Goal: Task Accomplishment & Management: Use online tool/utility

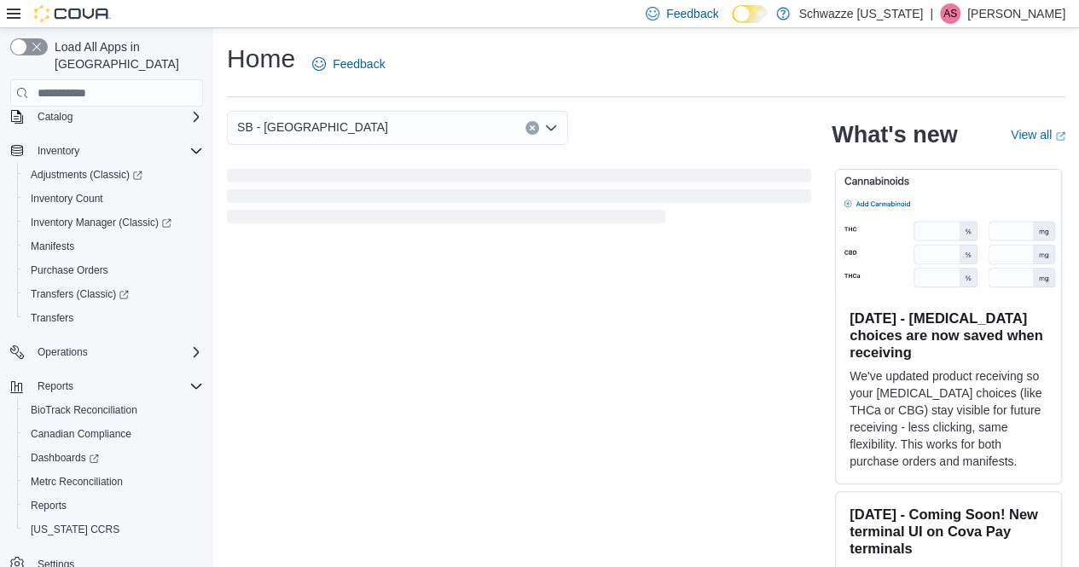
scroll to position [122, 0]
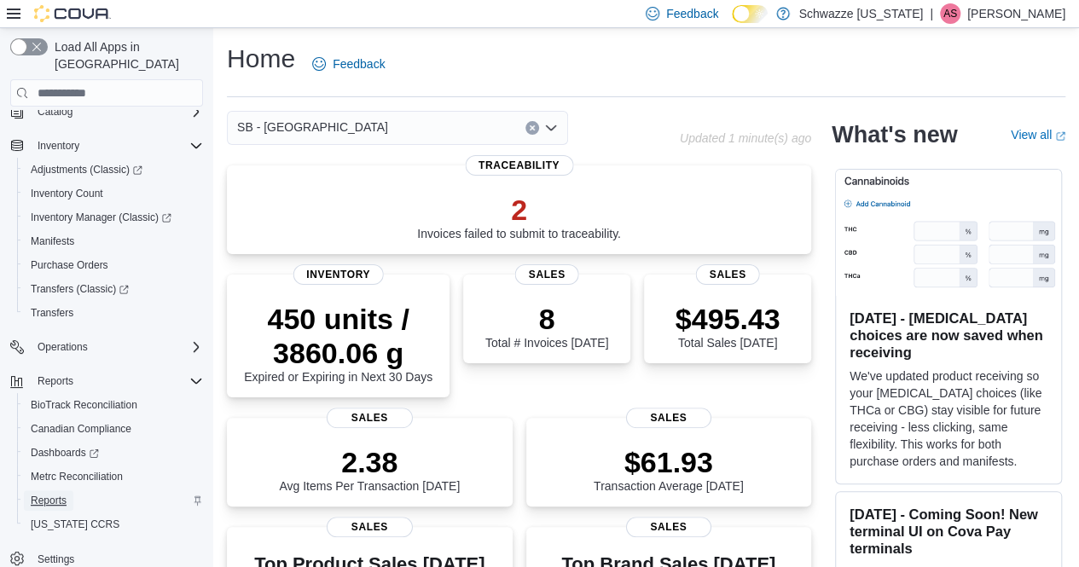
click at [63, 494] on span "Reports" at bounding box center [49, 501] width 36 height 14
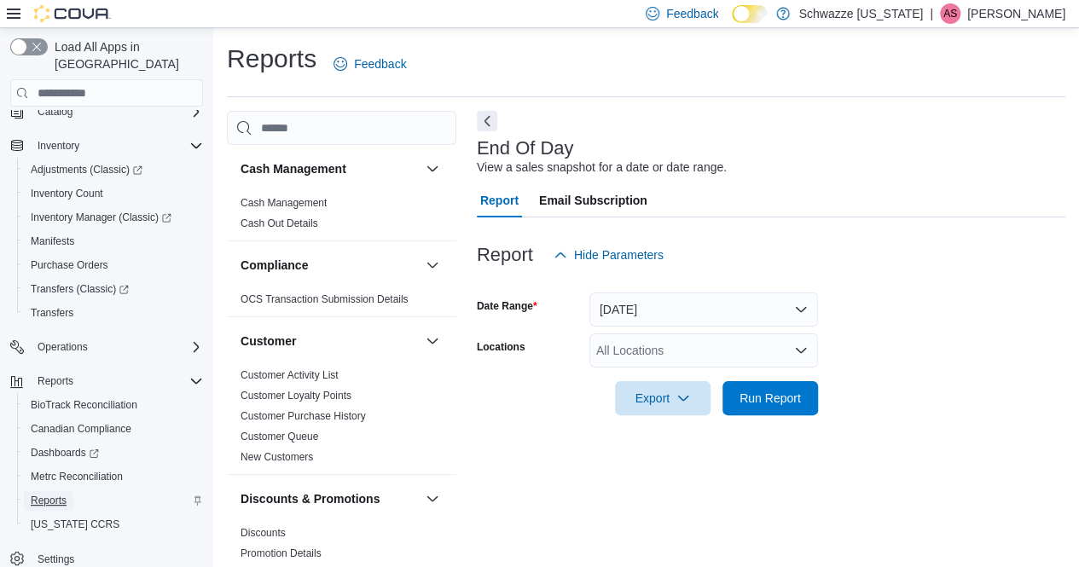
scroll to position [17, 0]
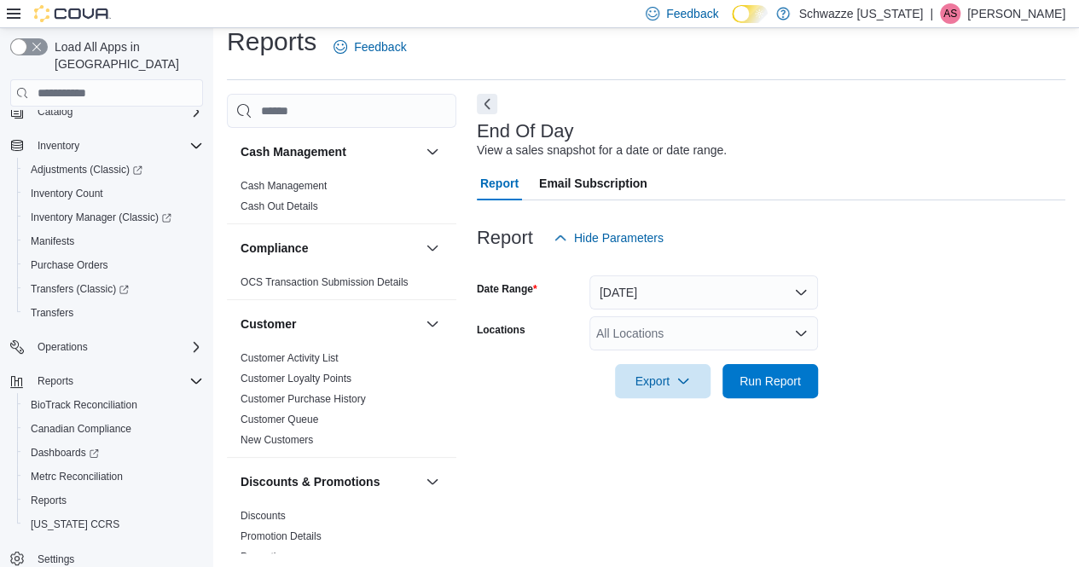
click at [645, 341] on div "All Locations" at bounding box center [703, 333] width 229 height 34
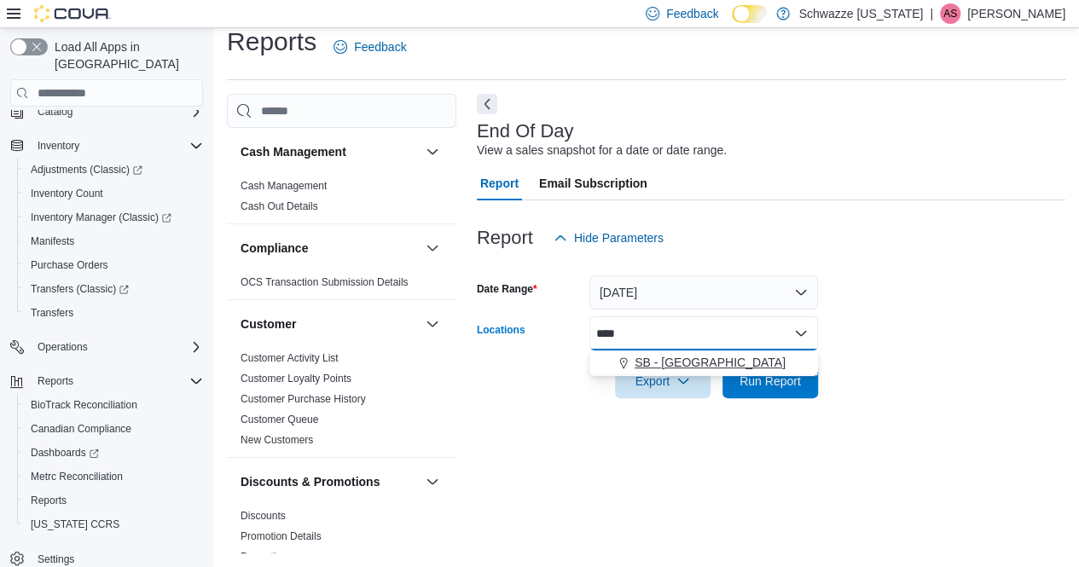
type input "****"
click at [691, 361] on span "SB - Longmont" at bounding box center [709, 362] width 151 height 17
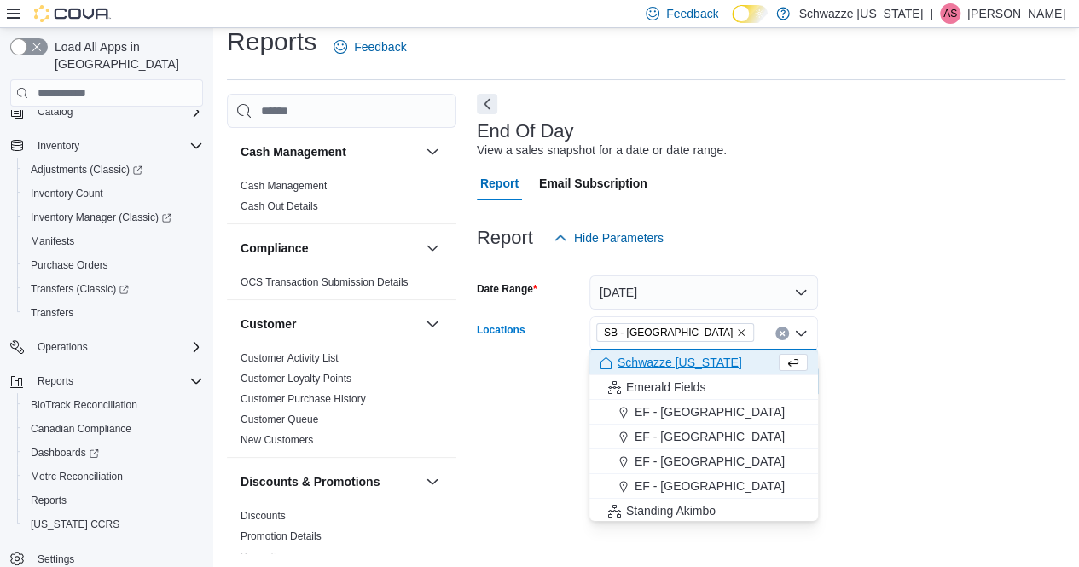
click at [911, 313] on form "Date Range Today Locations SB - Longmont Combo box. Selected. SB - Longmont. Pr…" at bounding box center [771, 326] width 588 height 143
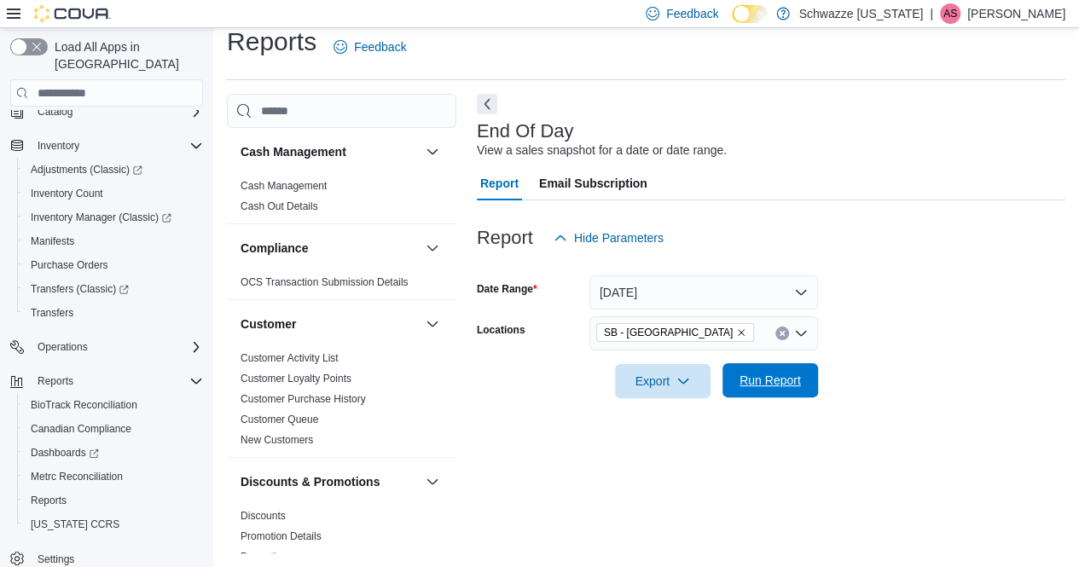
click at [781, 384] on span "Run Report" at bounding box center [769, 380] width 61 height 17
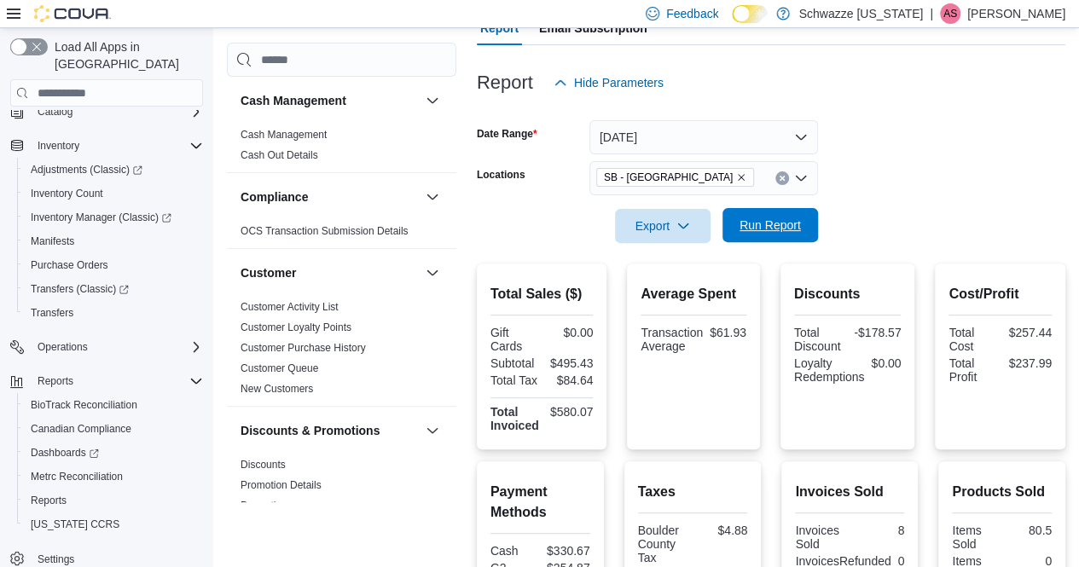
scroll to position [140, 0]
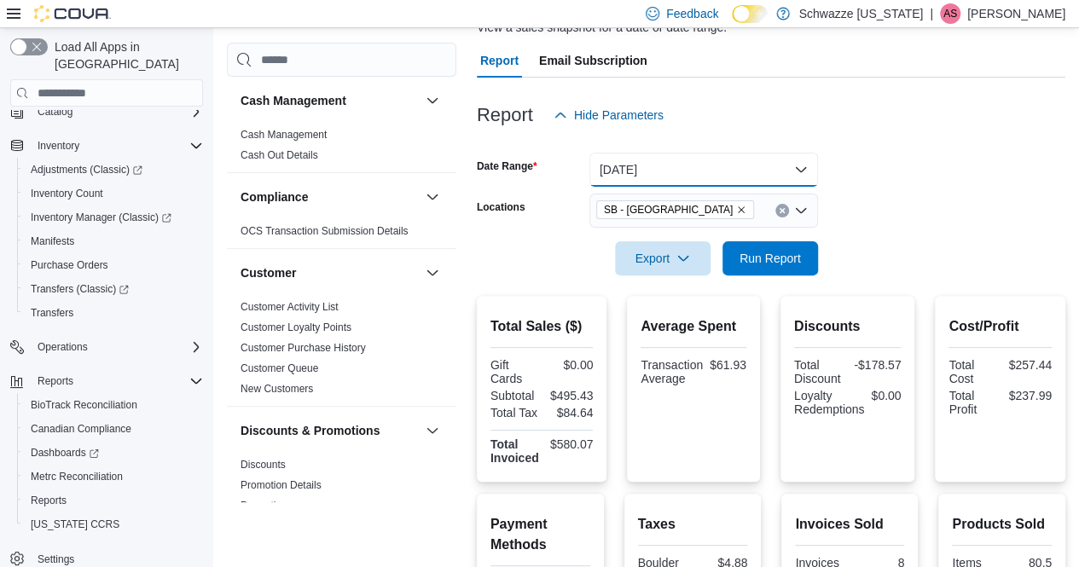
click at [666, 182] on button "Today" at bounding box center [703, 170] width 229 height 34
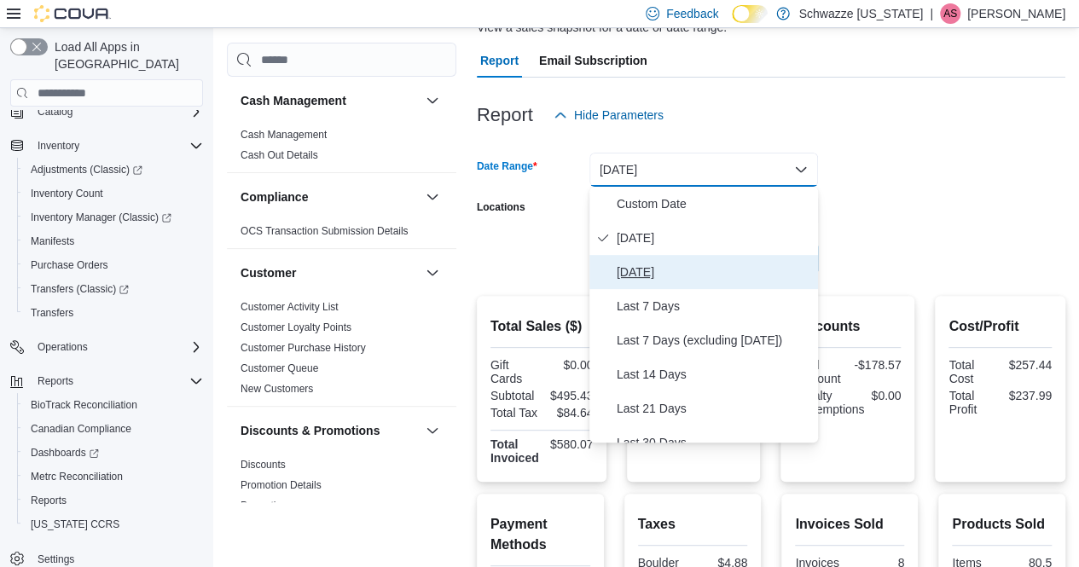
click at [664, 278] on span "Yesterday" at bounding box center [713, 272] width 194 height 20
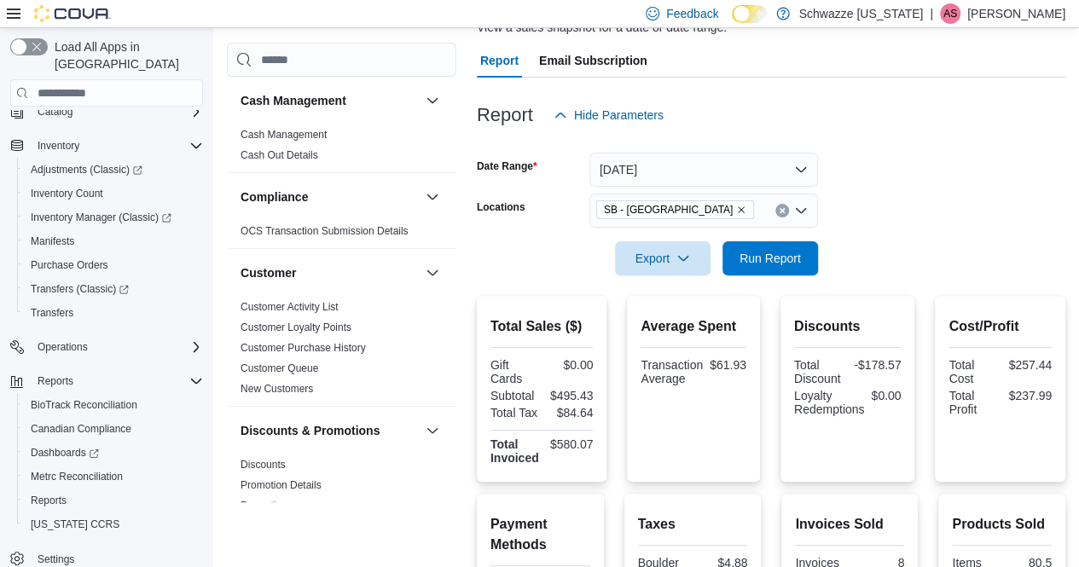
click at [928, 200] on form "Date Range Yesterday Locations SB - Longmont Export Run Report" at bounding box center [771, 203] width 588 height 143
click at [778, 260] on span "Run Report" at bounding box center [769, 257] width 61 height 17
